Goal: Information Seeking & Learning: Compare options

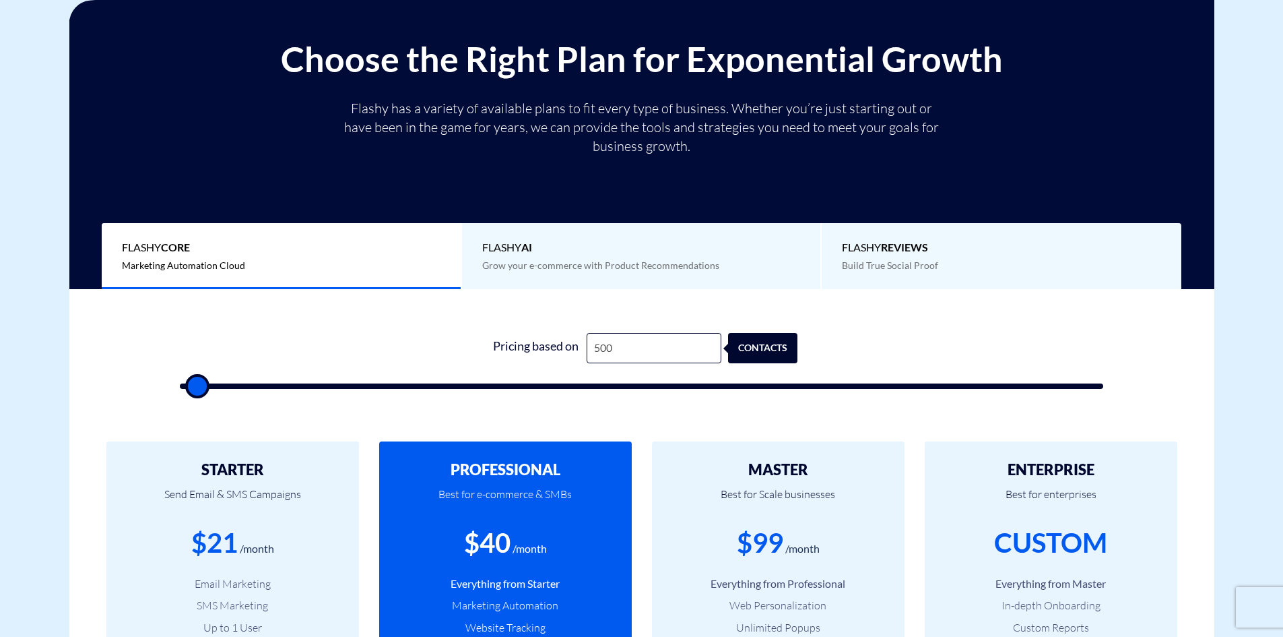
scroll to position [202, 0]
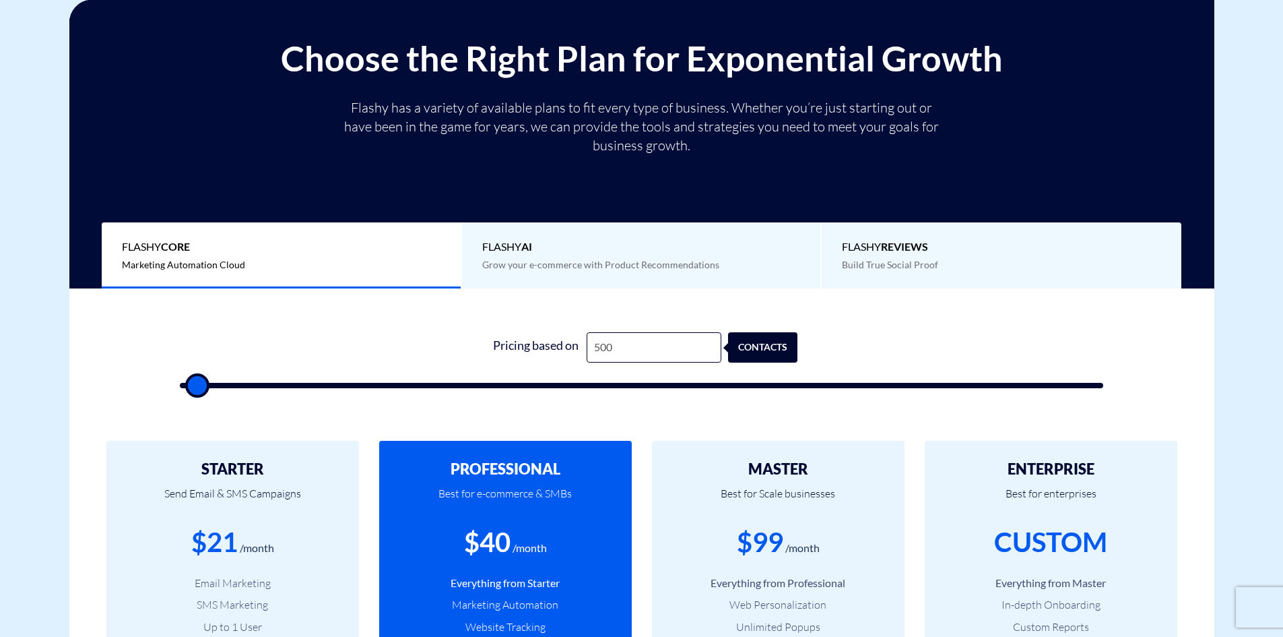
click at [519, 251] on span "Flashy AI" at bounding box center [641, 246] width 319 height 15
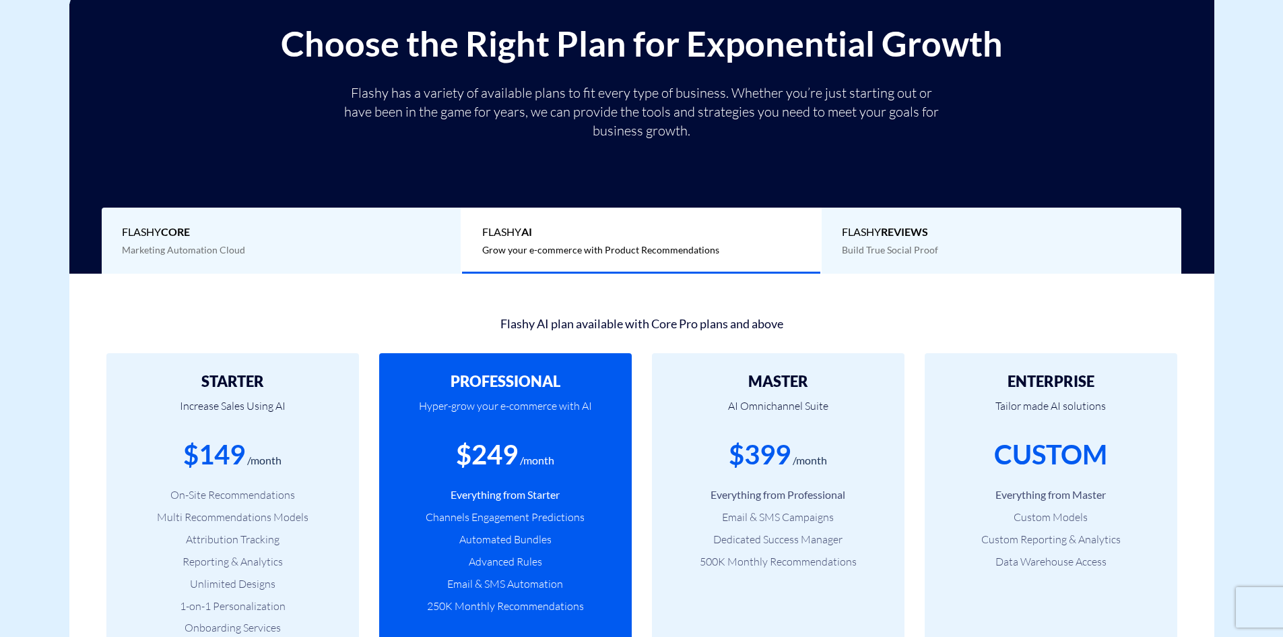
scroll to position [404, 0]
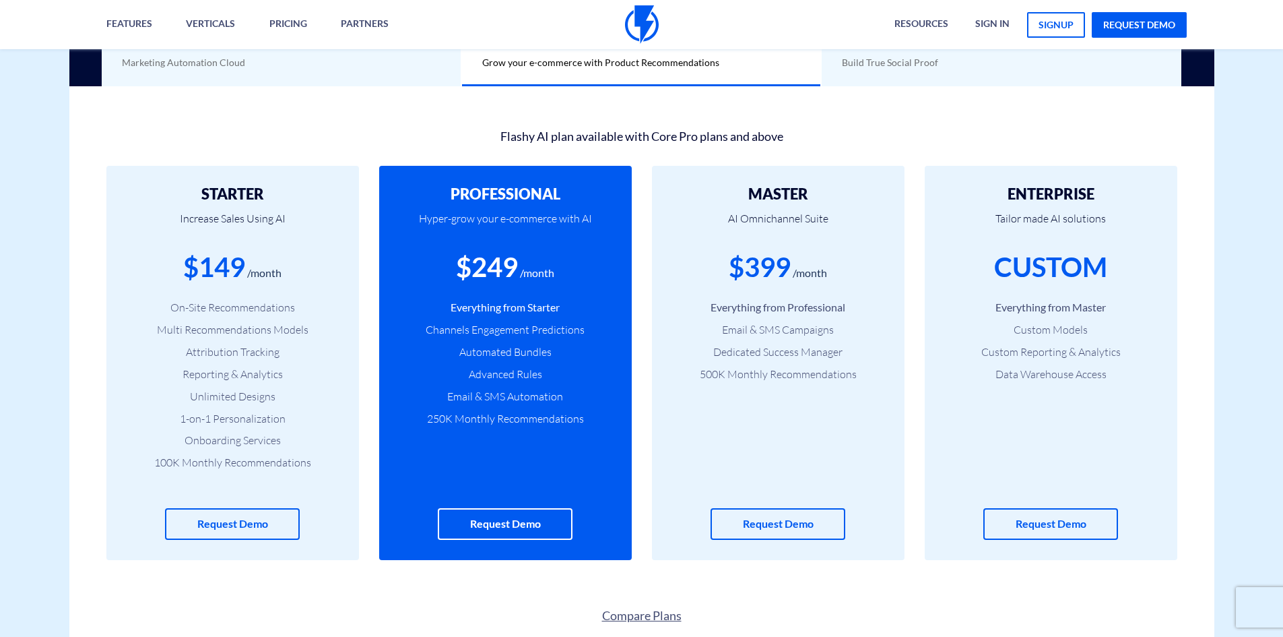
click at [620, 608] on link "Compare Plans" at bounding box center [641, 616] width 1145 height 18
